Goal: Find specific page/section: Find specific page/section

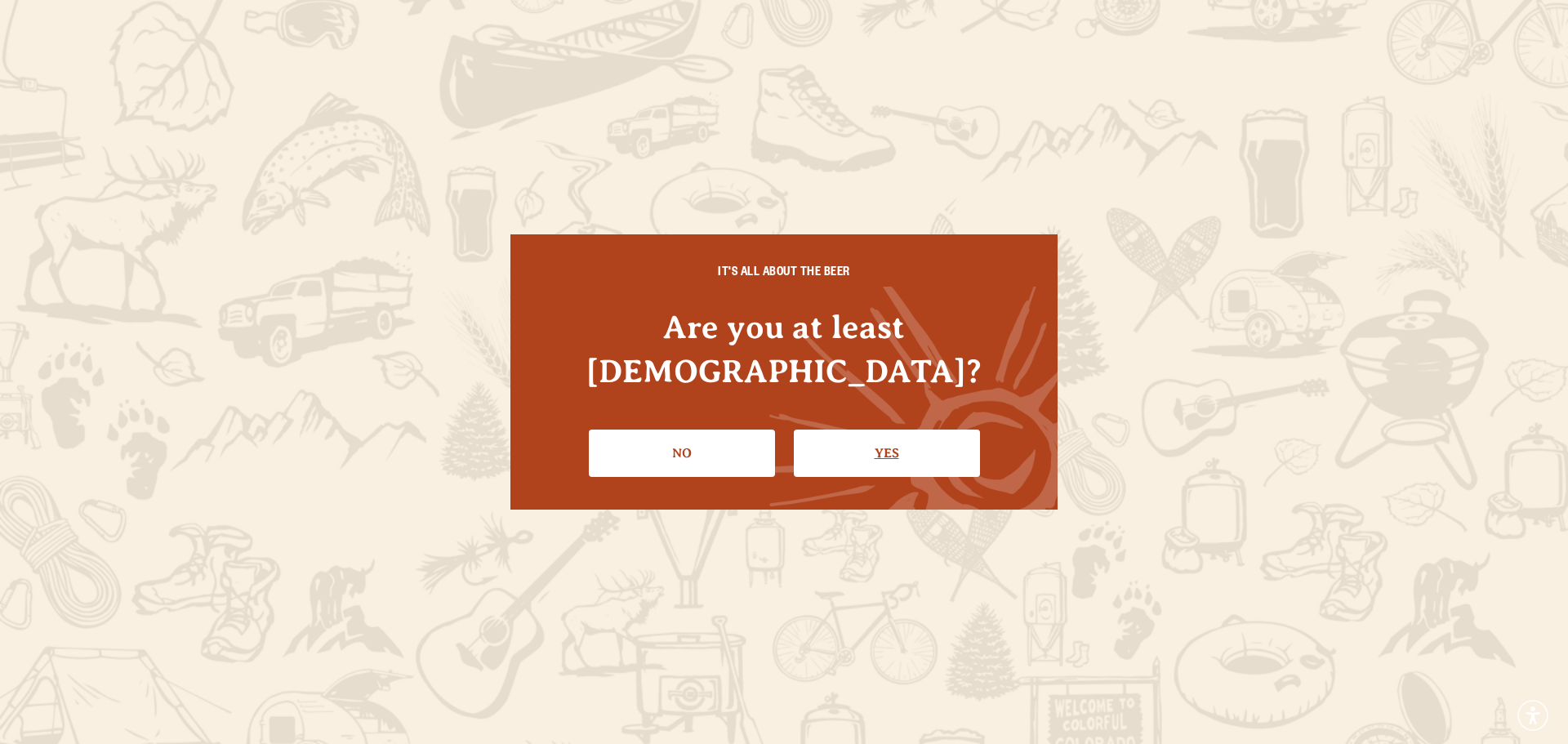
click at [855, 443] on link "Yes" at bounding box center [886, 452] width 186 height 47
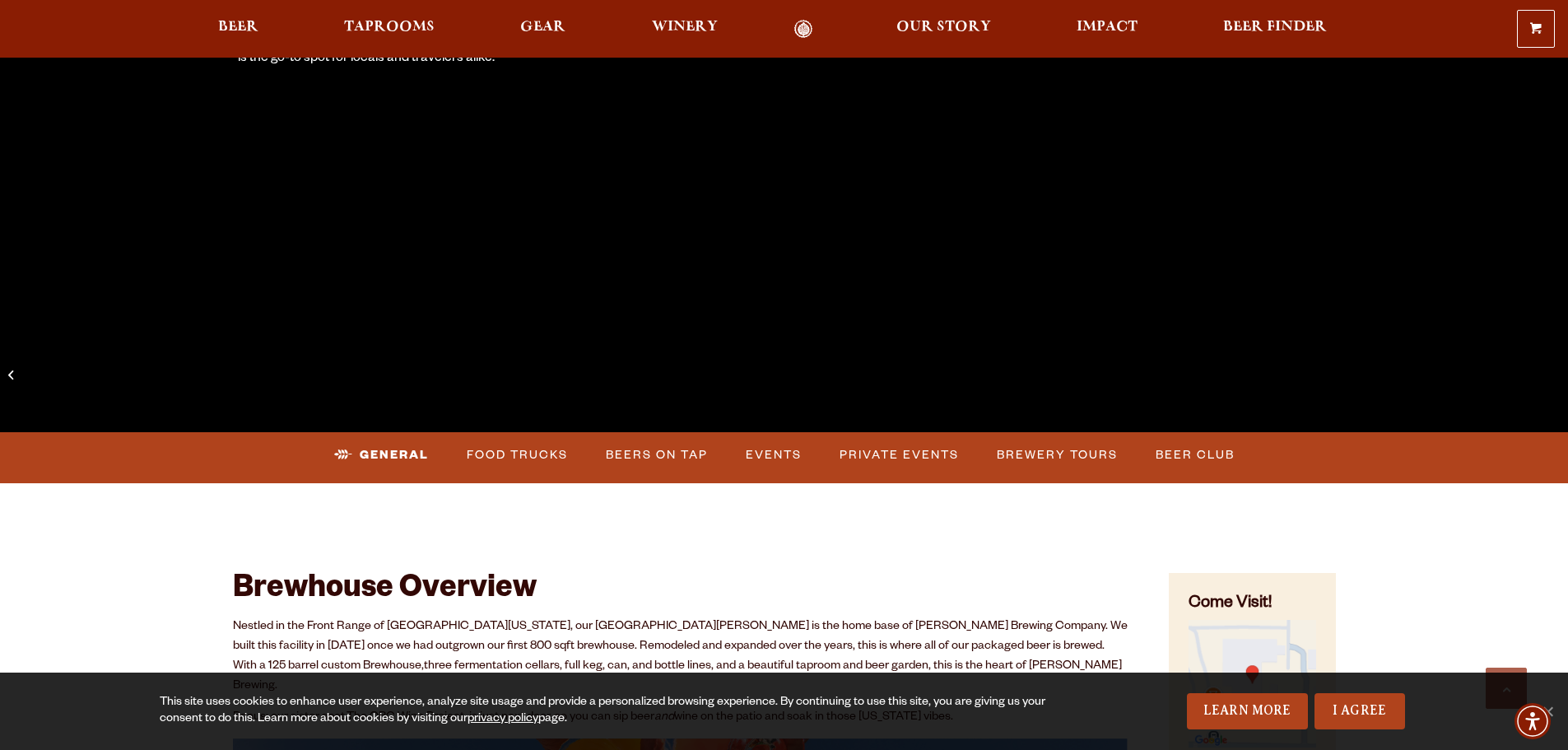
scroll to position [494, 0]
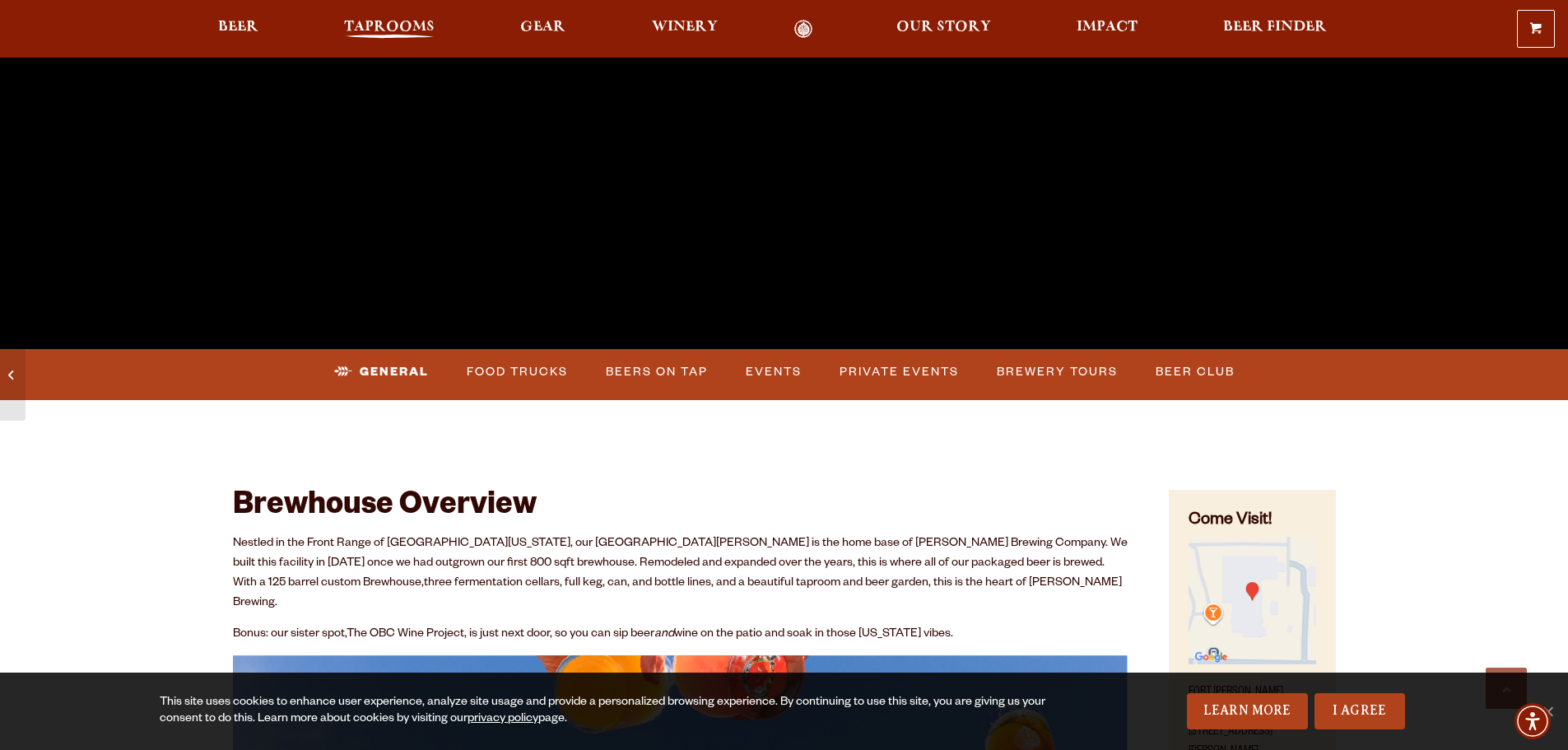
click at [398, 32] on span "Taprooms" at bounding box center [389, 27] width 90 height 14
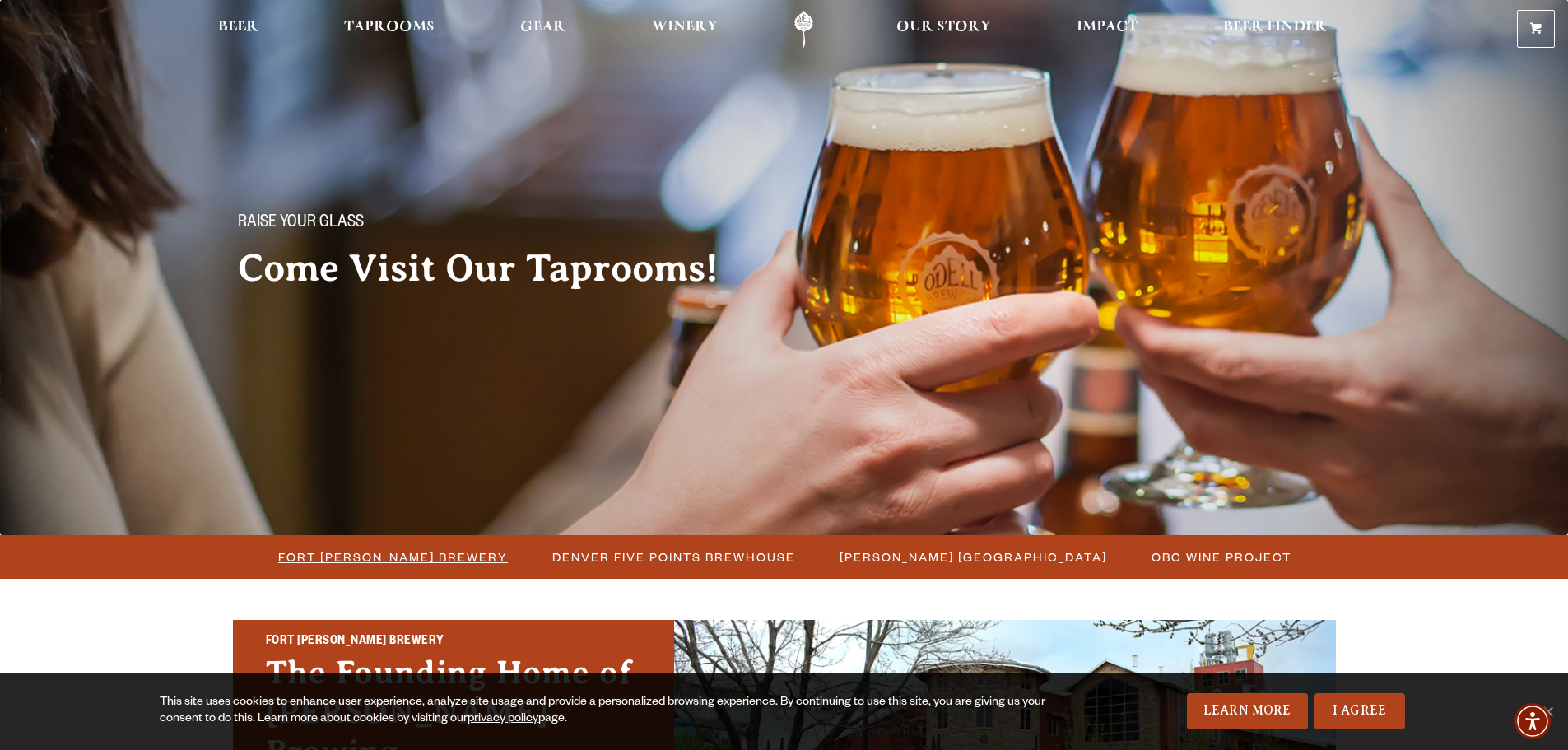
click at [398, 550] on span "Fort [PERSON_NAME] Brewery" at bounding box center [393, 557] width 230 height 24
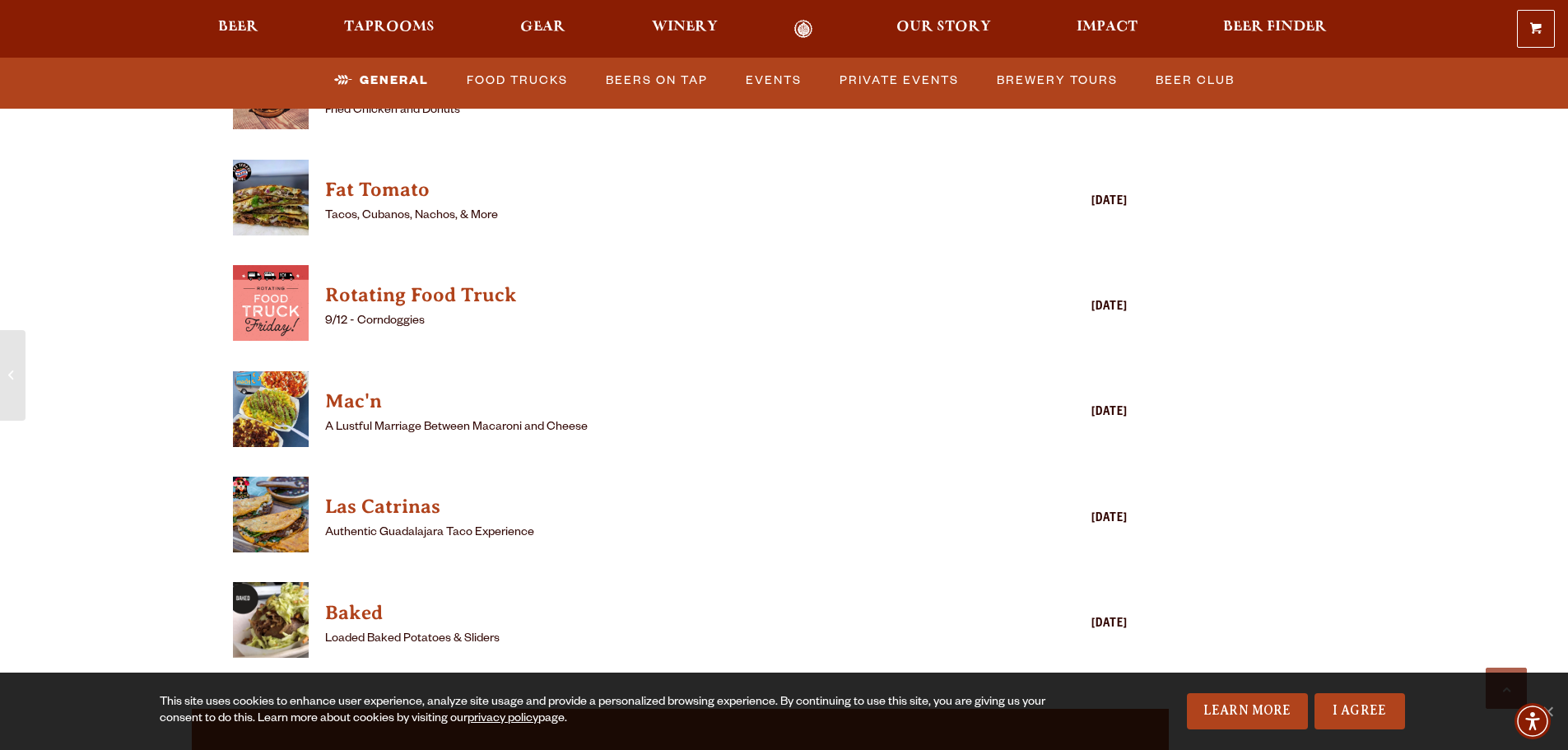
scroll to position [4526, 0]
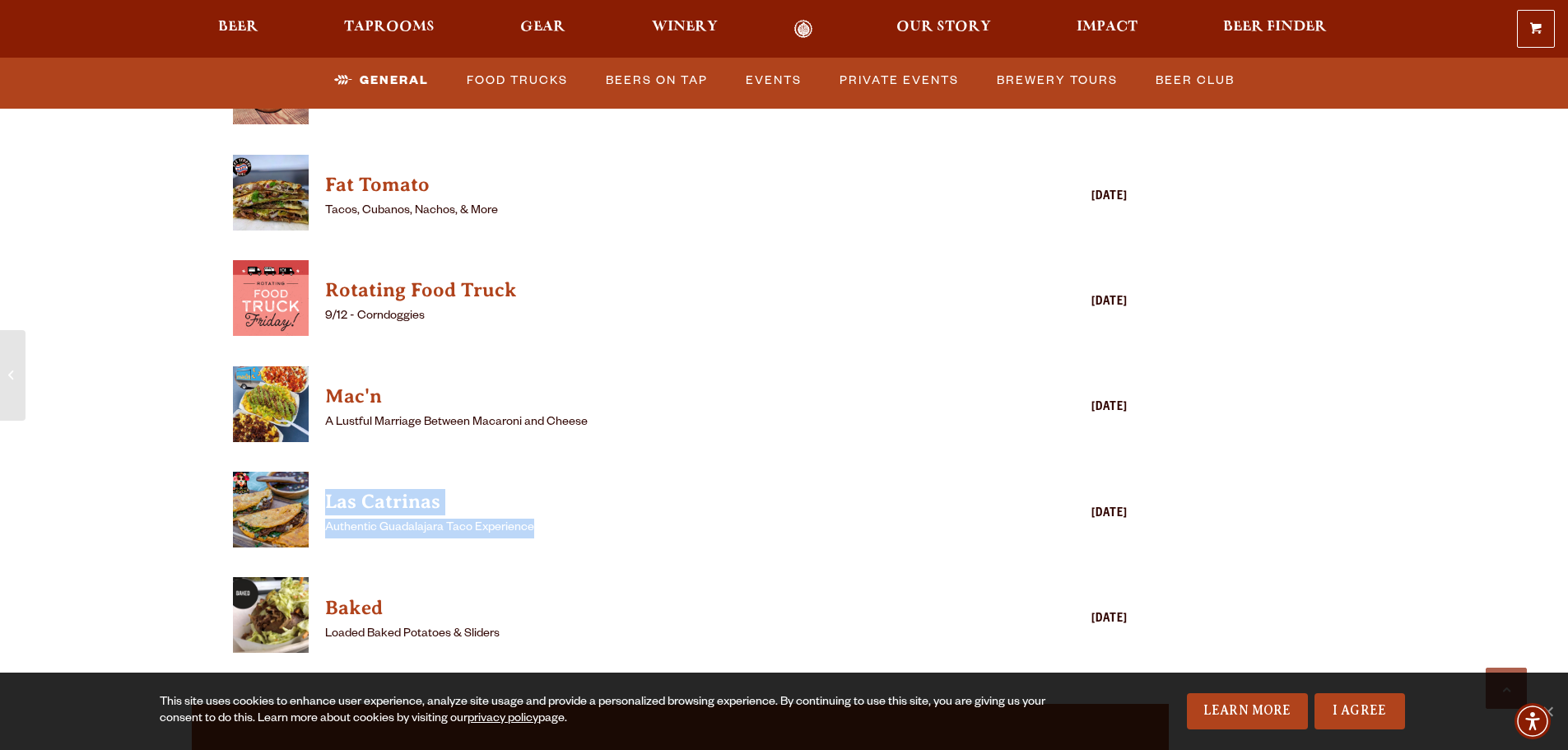
drag, startPoint x: 567, startPoint y: 505, endPoint x: 305, endPoint y: 475, distance: 263.7
click at [305, 475] on div "Las Catrinas Authentic [GEOGRAPHIC_DATA] Taco Experience [DATE]" at bounding box center [680, 513] width 896 height 84
click at [627, 490] on h4 "Las Catrinas" at bounding box center [657, 502] width 664 height 26
